Goal: Entertainment & Leisure: Consume media (video, audio)

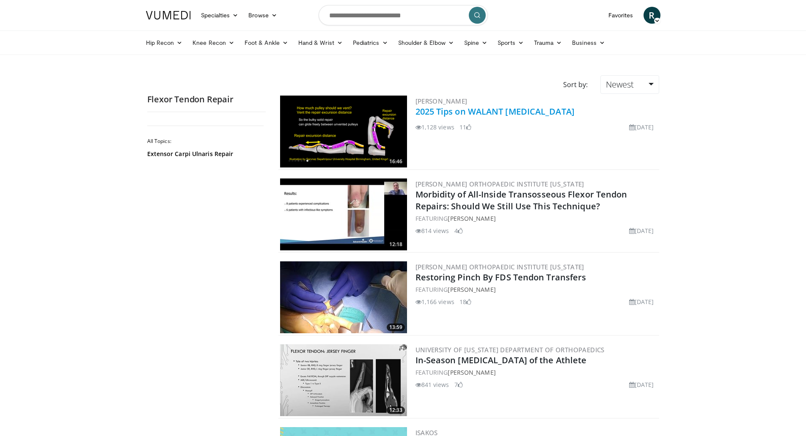
click at [485, 111] on link "2025 Tips on WALANT Flexor Tendon Repair" at bounding box center [494, 111] width 159 height 11
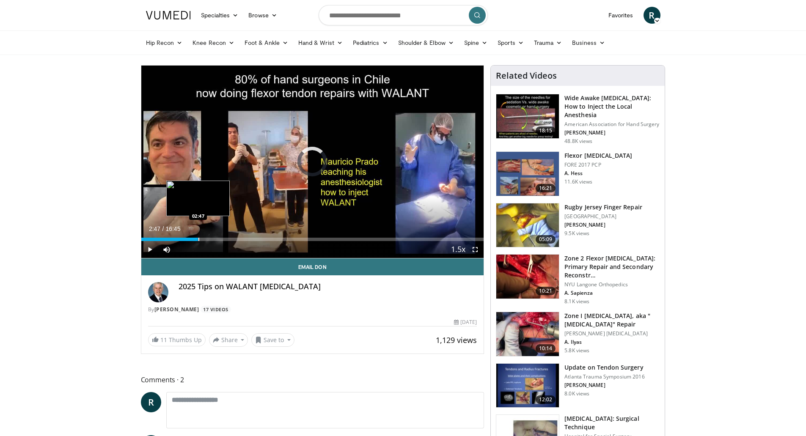
click at [198, 238] on div "Progress Bar" at bounding box center [198, 239] width 1 height 3
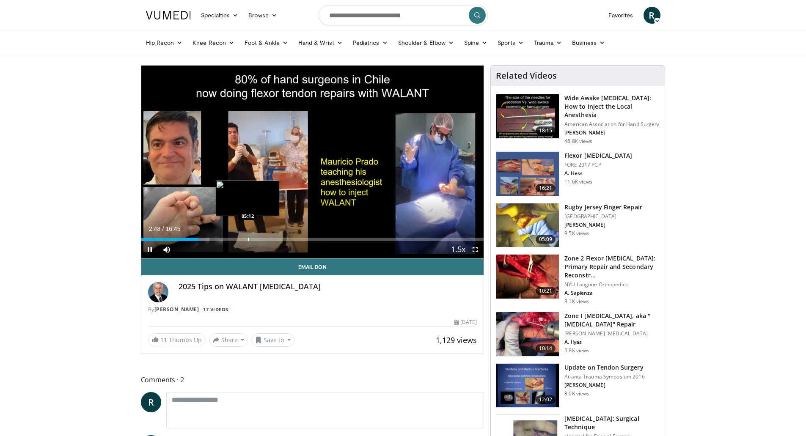
click at [247, 236] on div "Loaded : 19.91% 02:48 05:12" at bounding box center [312, 237] width 343 height 8
click at [268, 239] on div "Progress Bar" at bounding box center [268, 239] width 1 height 3
click at [238, 235] on div "Loaded : 44.67% 04:45 04:45" at bounding box center [312, 237] width 343 height 8
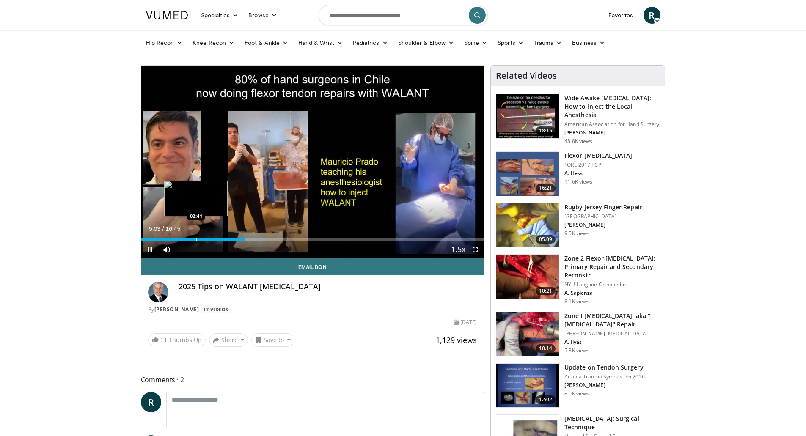
click at [196, 239] on div "Progress Bar" at bounding box center [196, 239] width 1 height 3
click at [167, 239] on div "Progress Bar" at bounding box center [167, 239] width 1 height 3
click at [174, 238] on div "Progress Bar" at bounding box center [174, 239] width 1 height 3
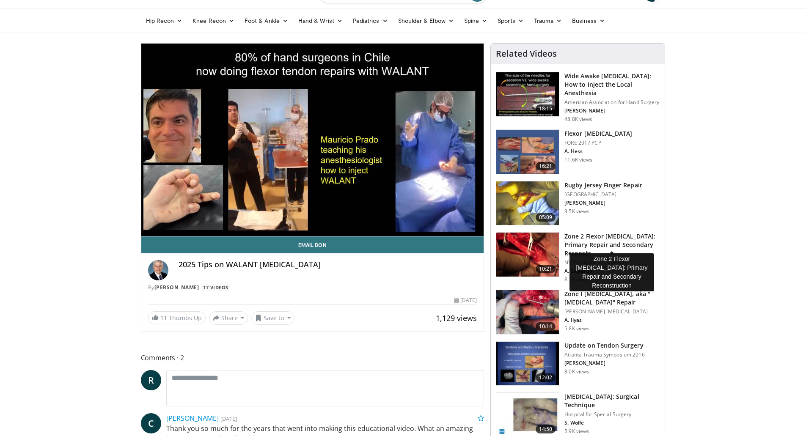
scroll to position [42, 0]
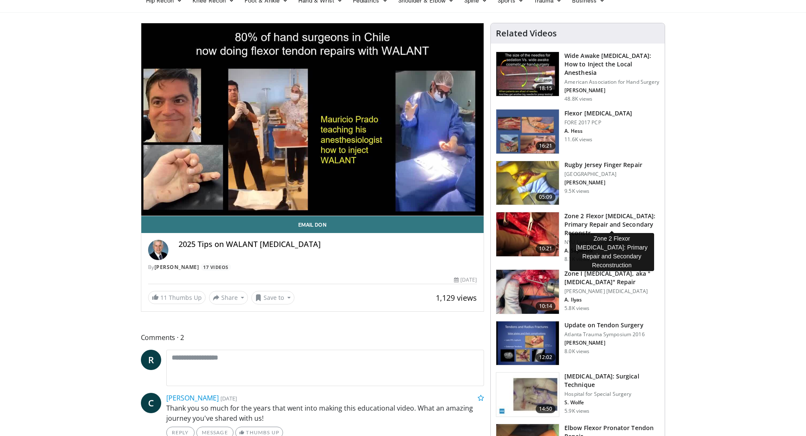
click at [608, 215] on h3 "Zone 2 Flexor Tendon Injuries: Primary Repair and Secondary Reconstr…" at bounding box center [611, 224] width 95 height 25
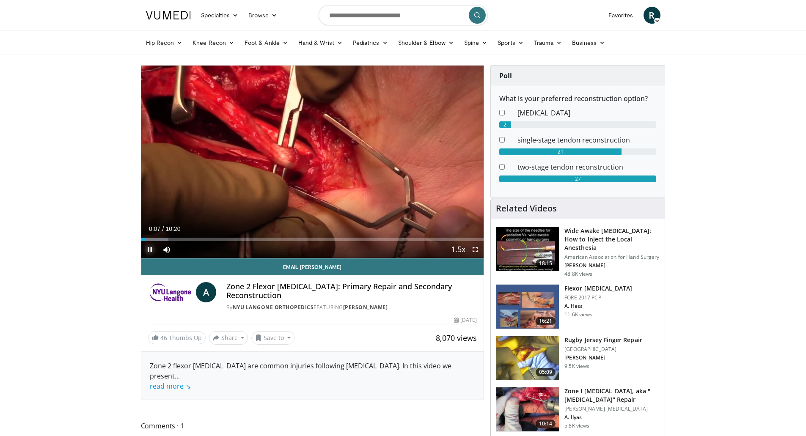
click at [149, 251] on span "Video Player" at bounding box center [149, 249] width 17 height 17
